Goal: Check status: Check status

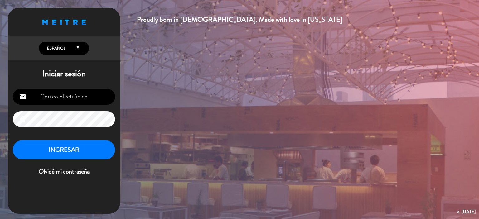
type input "[EMAIL_ADDRESS][DOMAIN_NAME]"
click at [71, 149] on button "INGRESAR" at bounding box center [64, 150] width 102 height 20
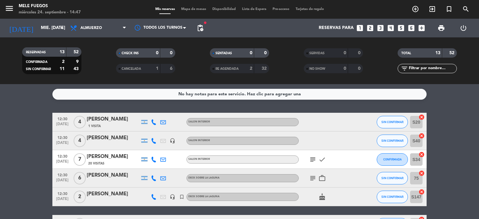
click at [61, 28] on icon "arrow_drop_down" at bounding box center [61, 27] width 7 height 7
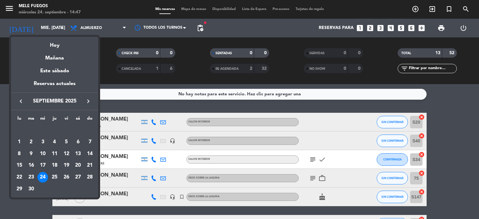
click at [85, 104] on icon "keyboard_arrow_right" at bounding box center [88, 101] width 7 height 7
click at [79, 163] on div "18" at bounding box center [78, 165] width 11 height 11
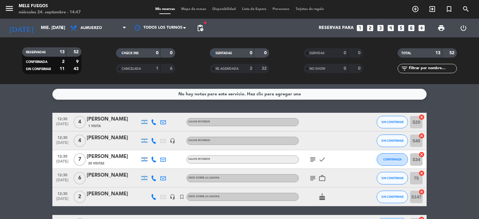
type input "sáb. [DATE]"
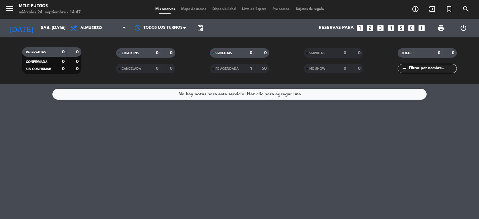
click at [123, 27] on icon at bounding box center [124, 28] width 3 height 5
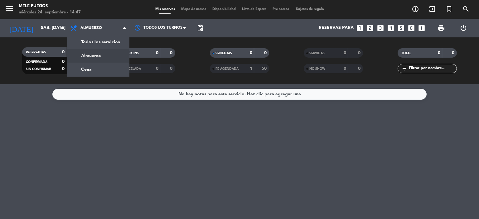
click at [123, 27] on icon at bounding box center [124, 28] width 3 height 5
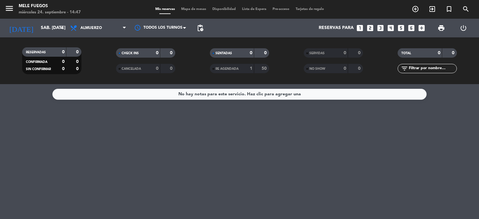
click at [121, 30] on span "Almuerzo" at bounding box center [98, 28] width 62 height 14
click at [92, 68] on div "menu Mele Fuegos miércoles 24. septiembre - 14:47 Mis reservas Mapa de mesas Di…" at bounding box center [239, 42] width 479 height 84
